Goal: Navigation & Orientation: Find specific page/section

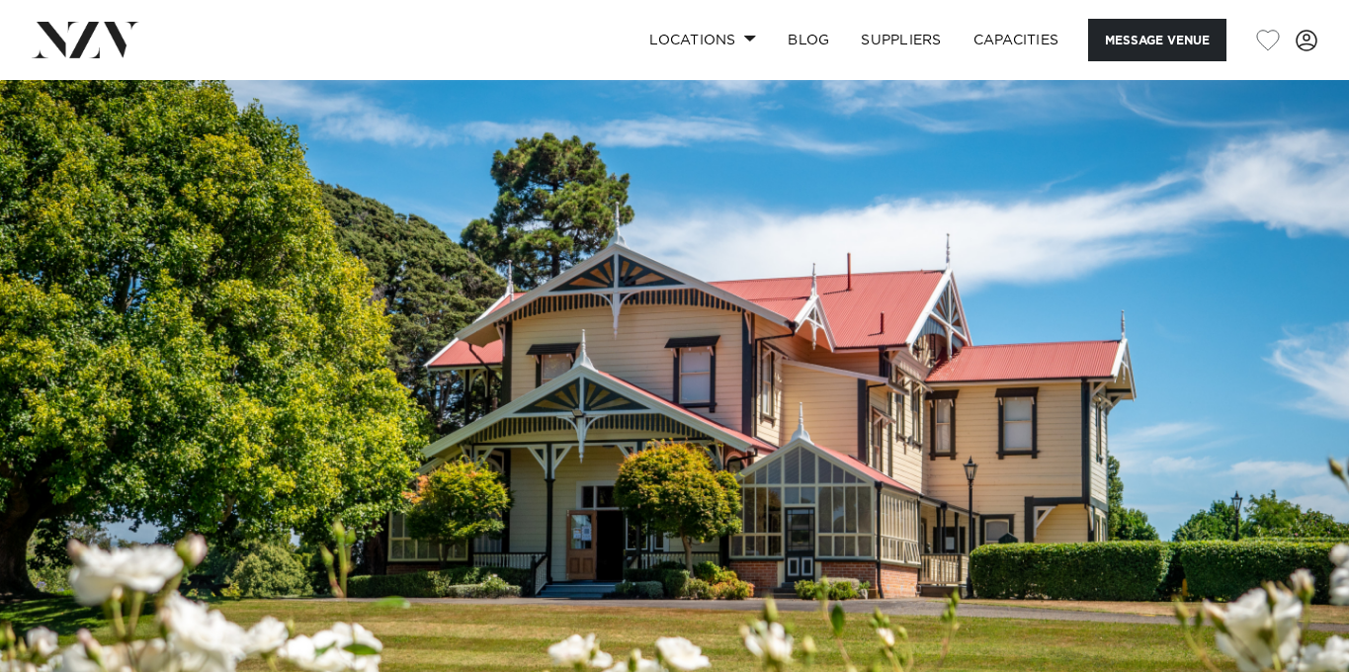
scroll to position [992, 0]
